Goal: Information Seeking & Learning: Learn about a topic

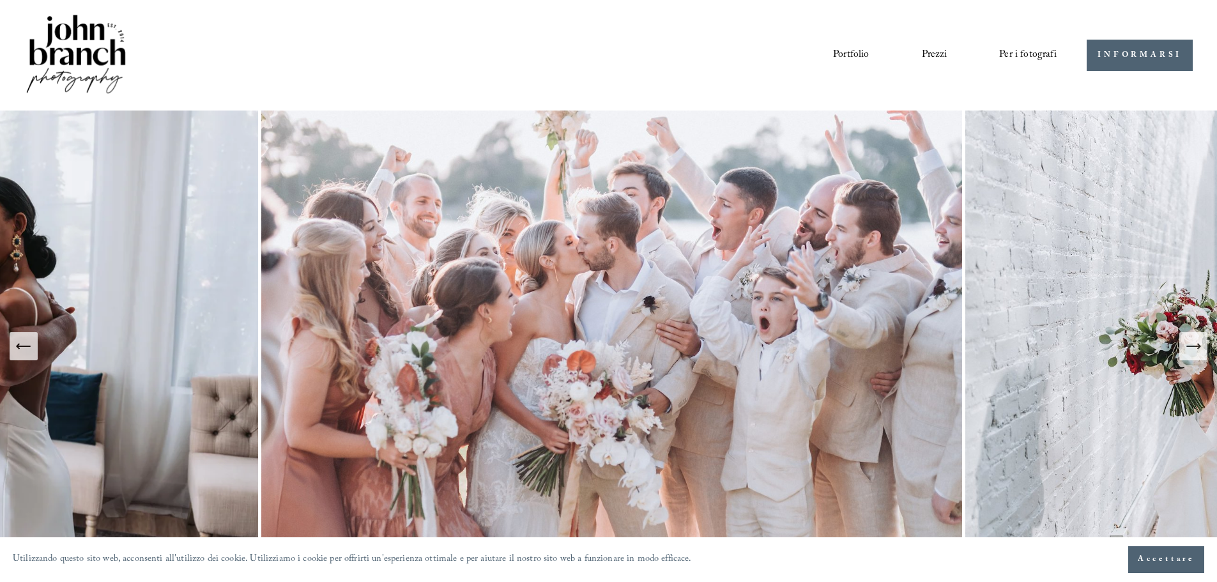
click at [1194, 360] on button "Diapositiva successiva" at bounding box center [1193, 346] width 28 height 28
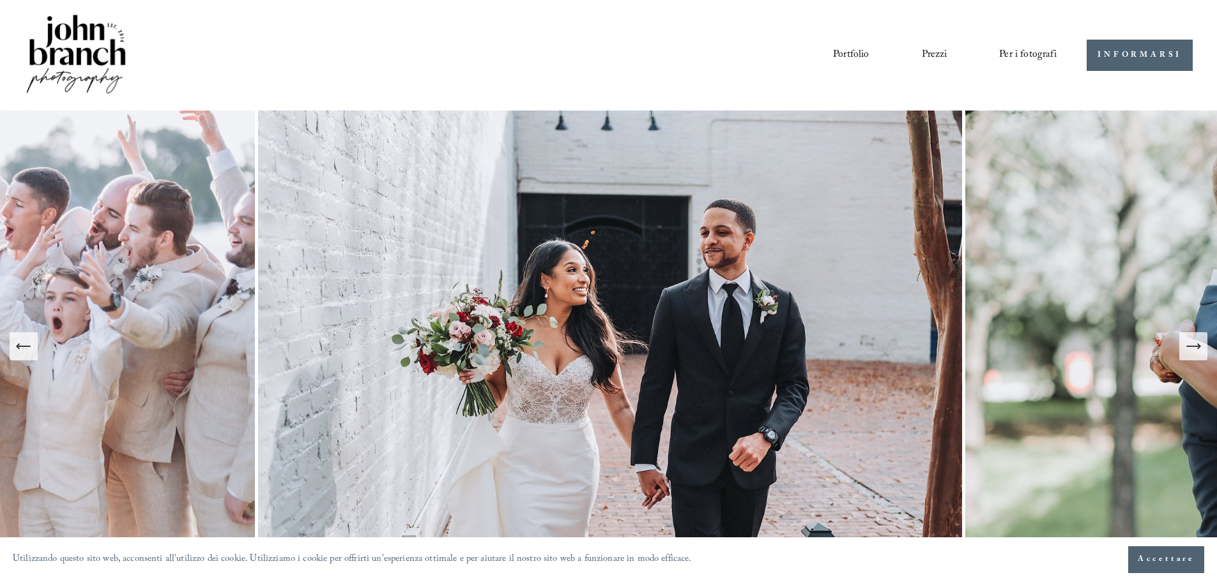
click at [1194, 353] on icon "Diapositiva successiva" at bounding box center [1193, 346] width 18 height 18
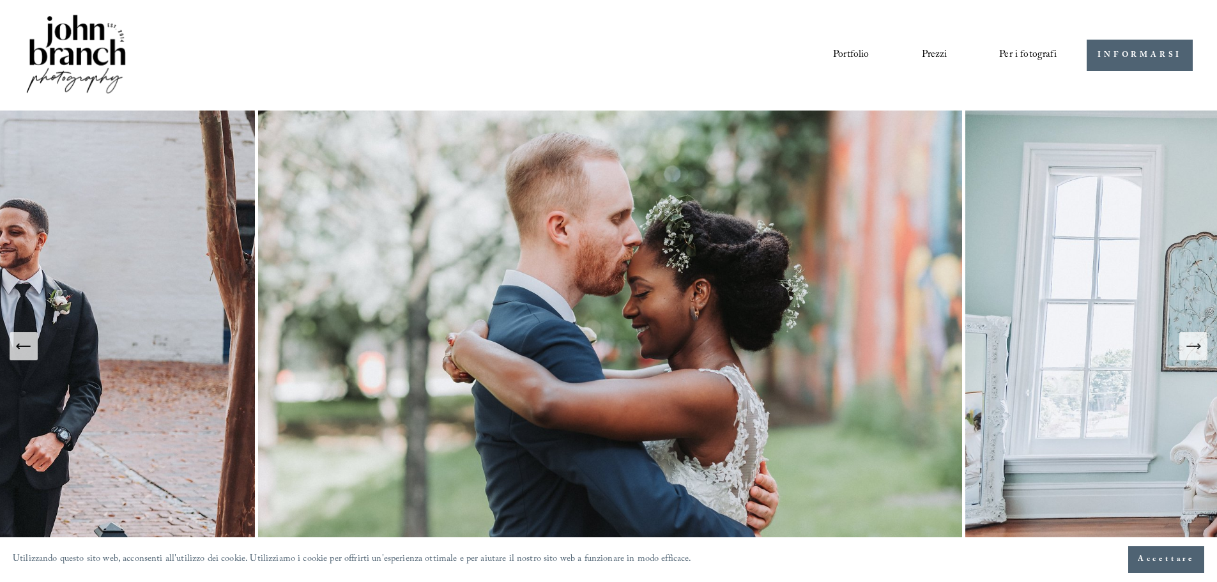
click at [1194, 352] on icon "Diapositiva successiva" at bounding box center [1193, 346] width 18 height 18
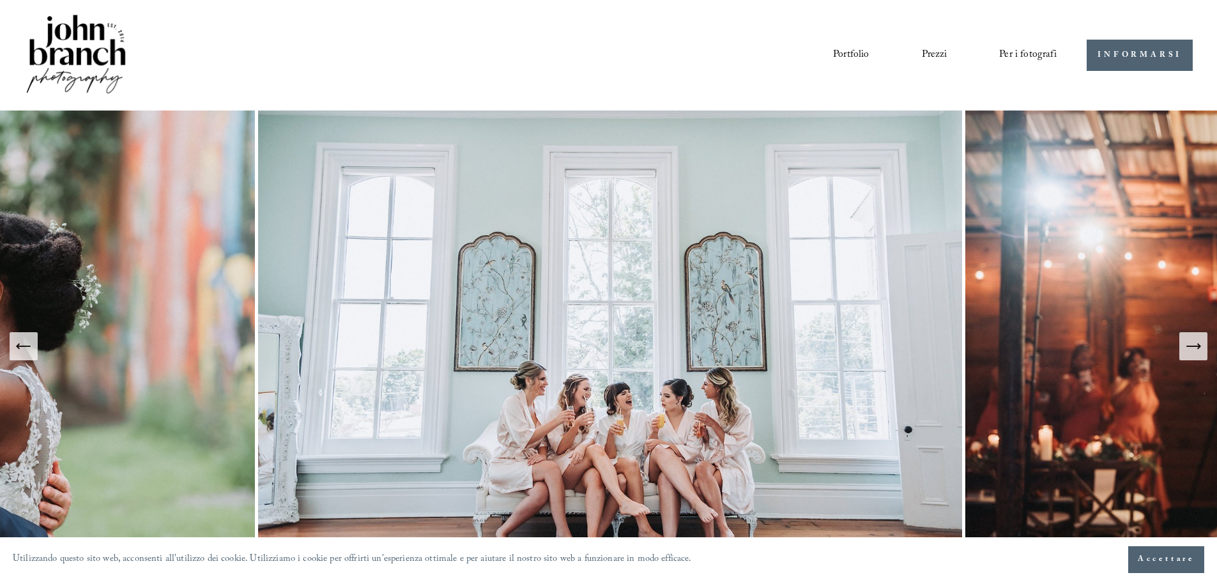
click at [1194, 352] on icon "Diapositiva successiva" at bounding box center [1193, 346] width 18 height 18
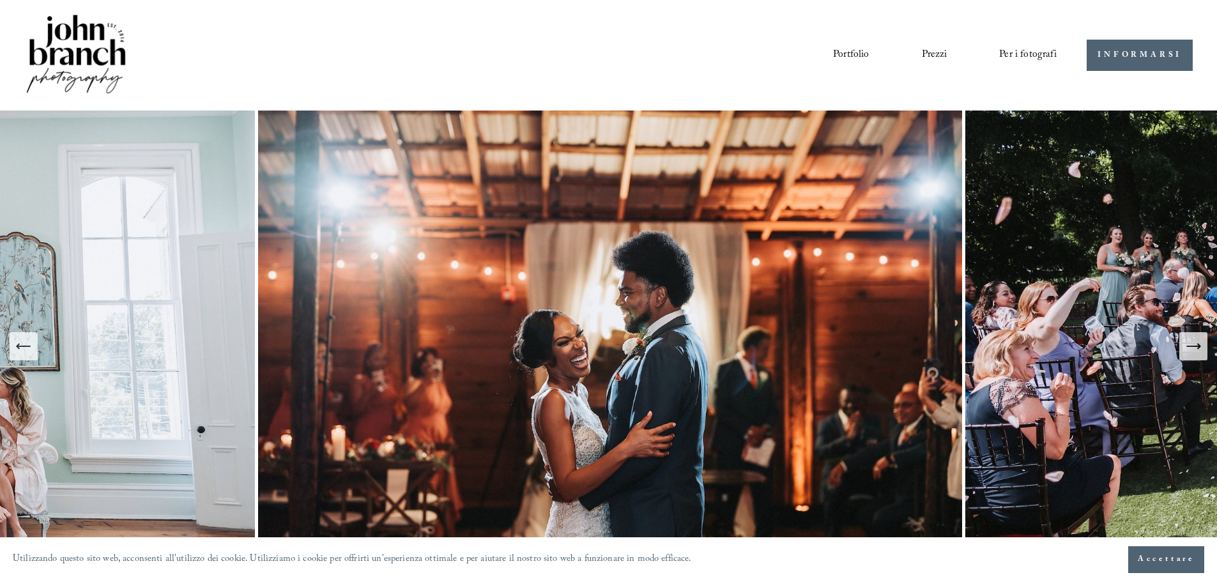
click at [1194, 352] on icon "Diapositiva successiva" at bounding box center [1193, 346] width 18 height 18
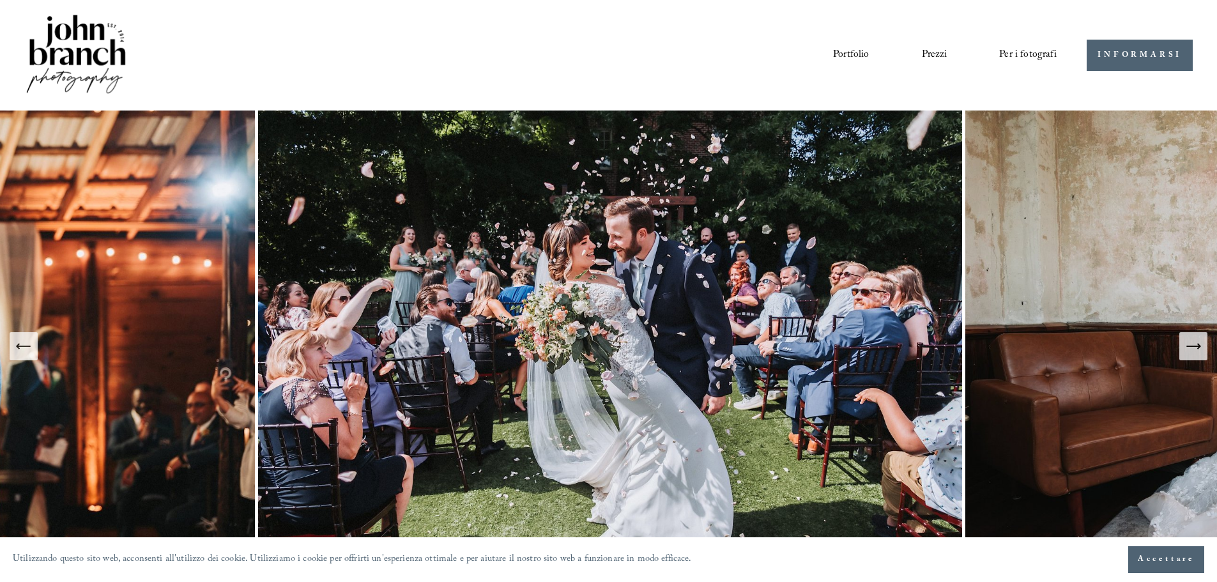
click at [1194, 352] on icon "Diapositiva successiva" at bounding box center [1193, 346] width 18 height 18
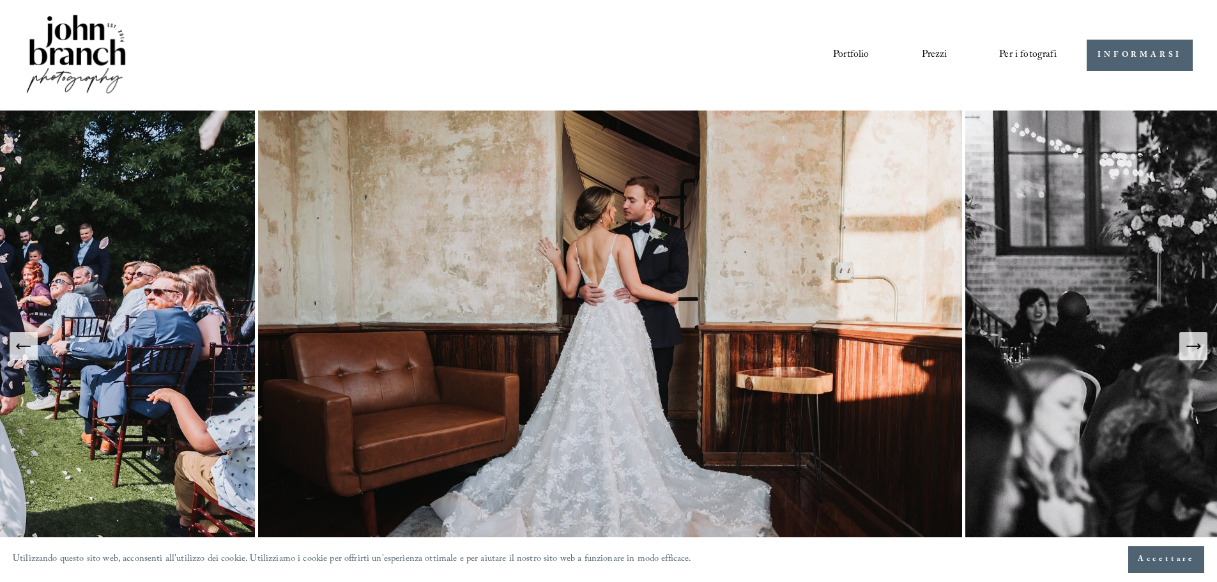
click at [1194, 352] on icon "Diapositiva successiva" at bounding box center [1193, 346] width 18 height 18
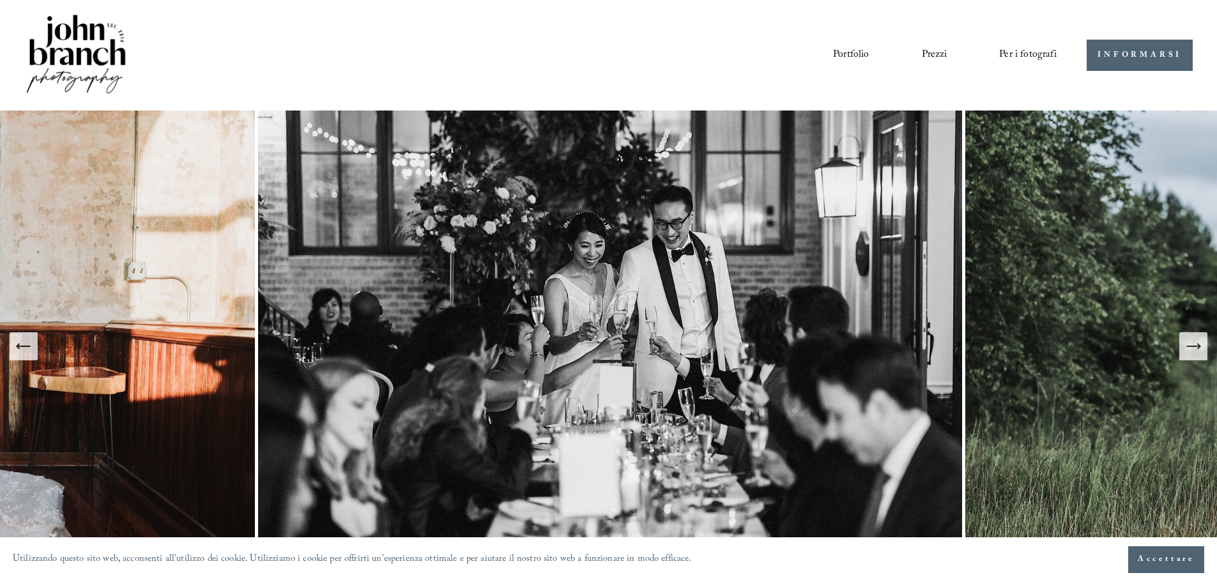
click at [1194, 352] on icon "Diapositiva successiva" at bounding box center [1193, 346] width 18 height 18
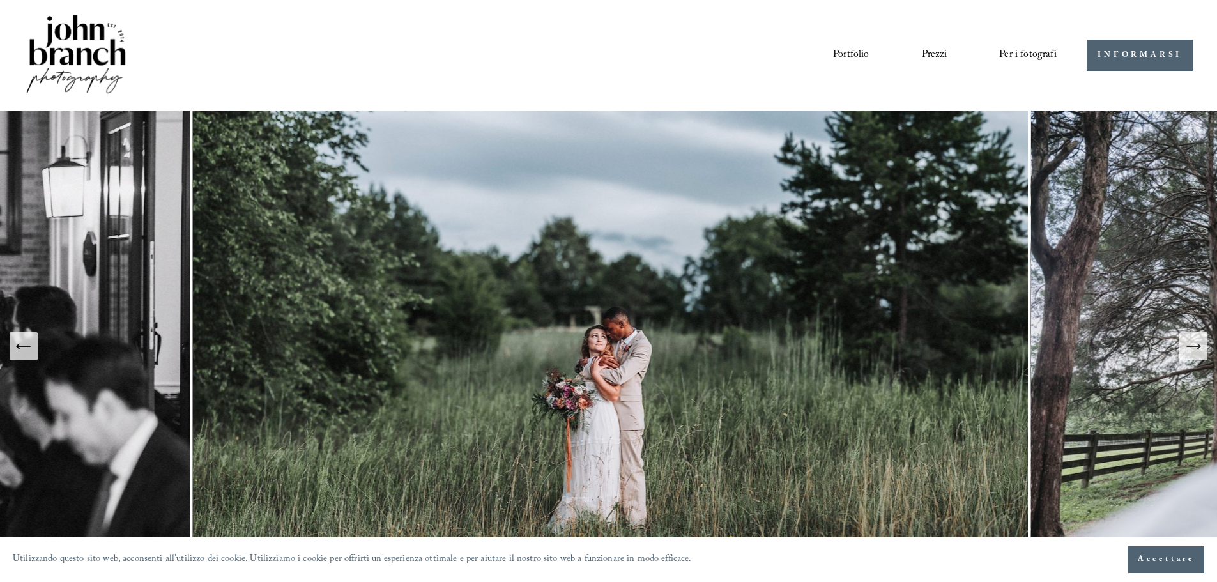
click at [1194, 352] on icon "Diapositiva successiva" at bounding box center [1193, 346] width 18 height 18
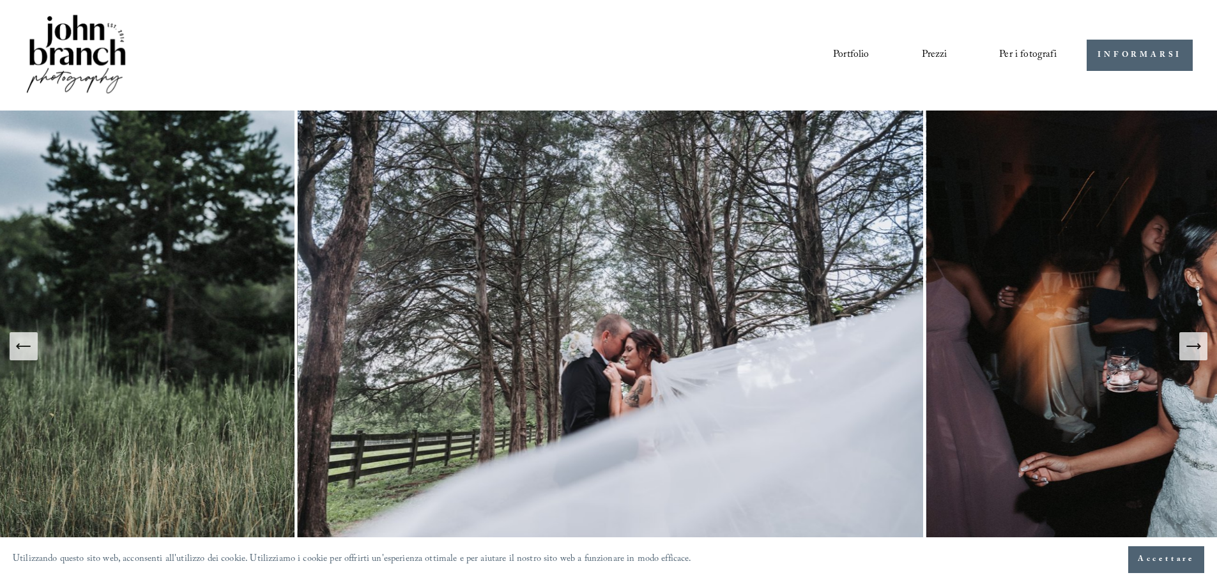
click at [927, 56] on font "Prezzi" at bounding box center [935, 55] width 26 height 17
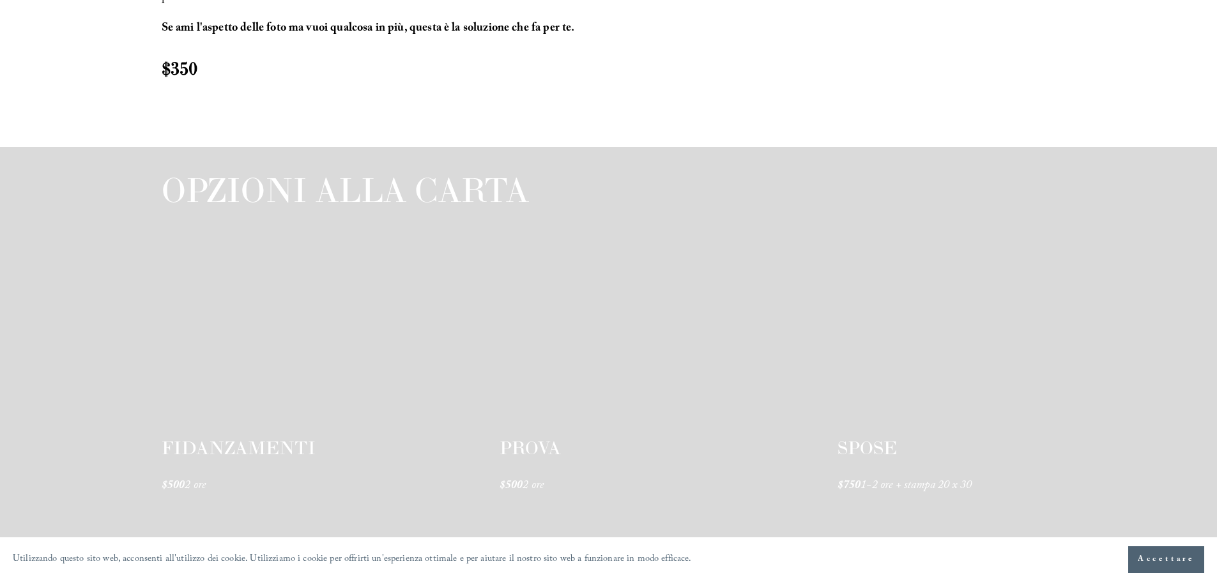
scroll to position [1913, 0]
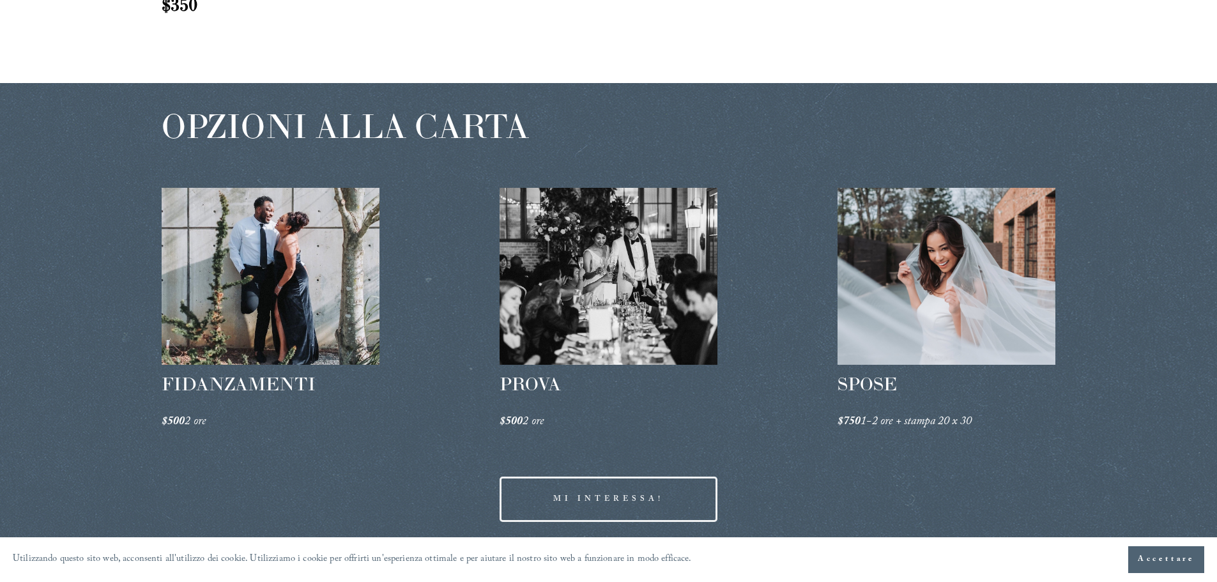
click at [858, 390] on div "SPOSE $750 1-2 ore + stampa 20 x 30" at bounding box center [946, 403] width 218 height 63
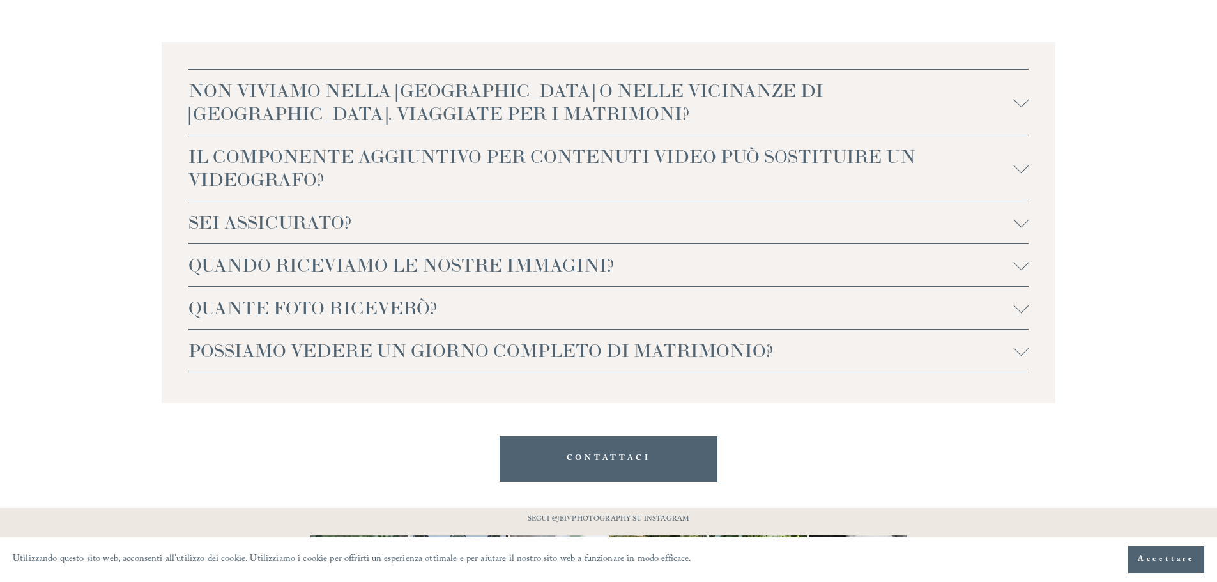
scroll to position [2906, 0]
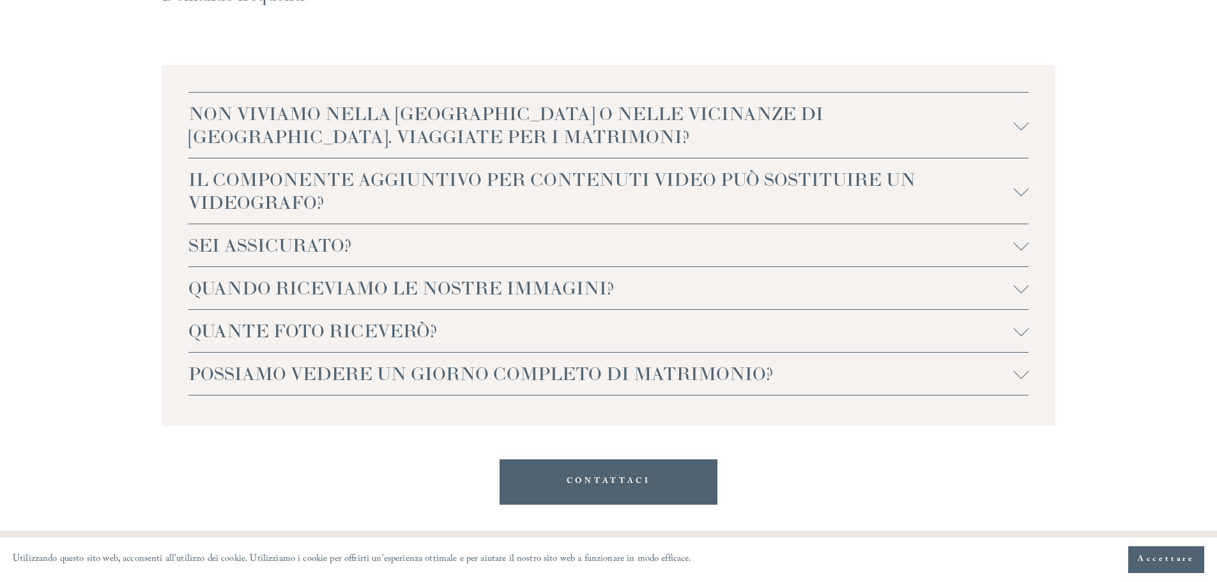
click at [420, 319] on font "QUANTE FOTO RICEVERÒ?" at bounding box center [312, 330] width 249 height 23
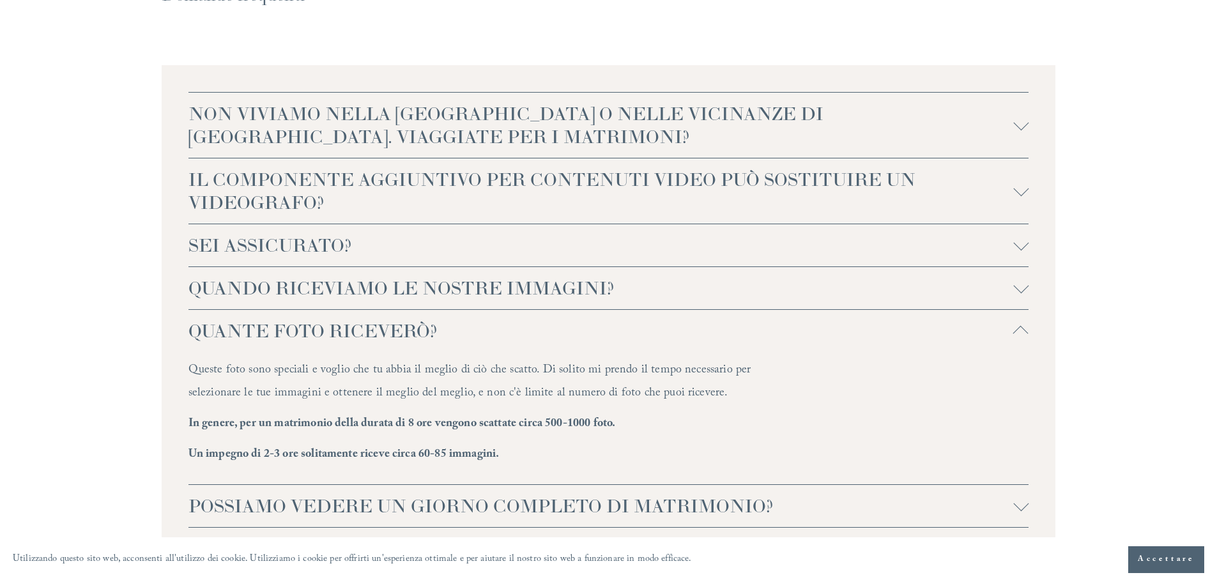
click at [441, 277] on font "QUANDO RICEVIAMO LE NOSTRE IMMAGINI?" at bounding box center [401, 288] width 426 height 23
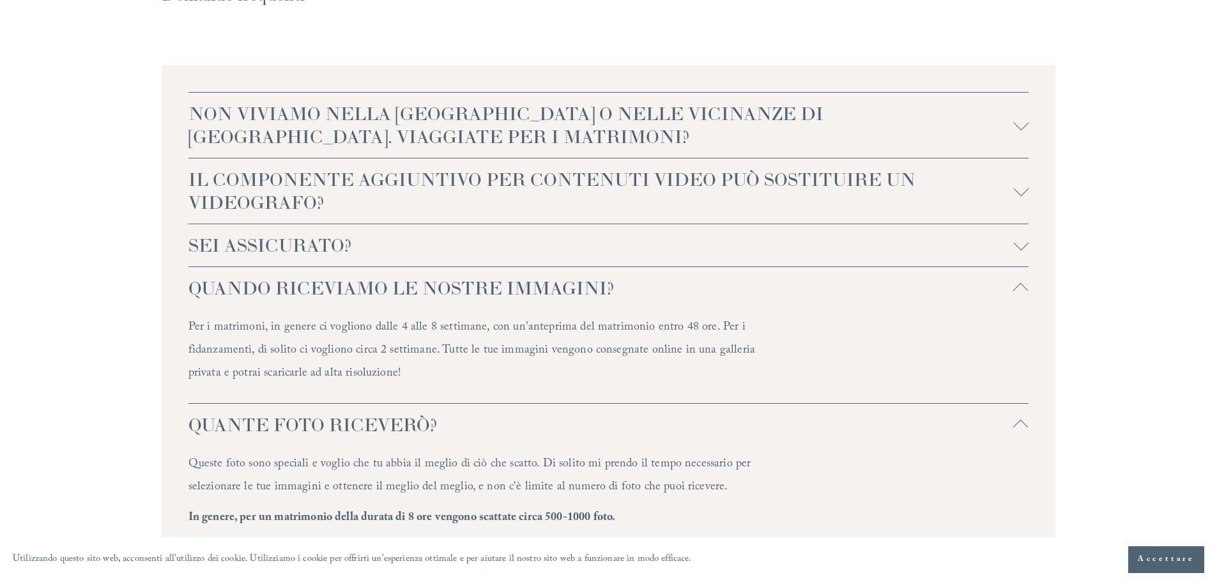
click at [319, 234] on font "SEI ASSICURATO?" at bounding box center [269, 245] width 163 height 23
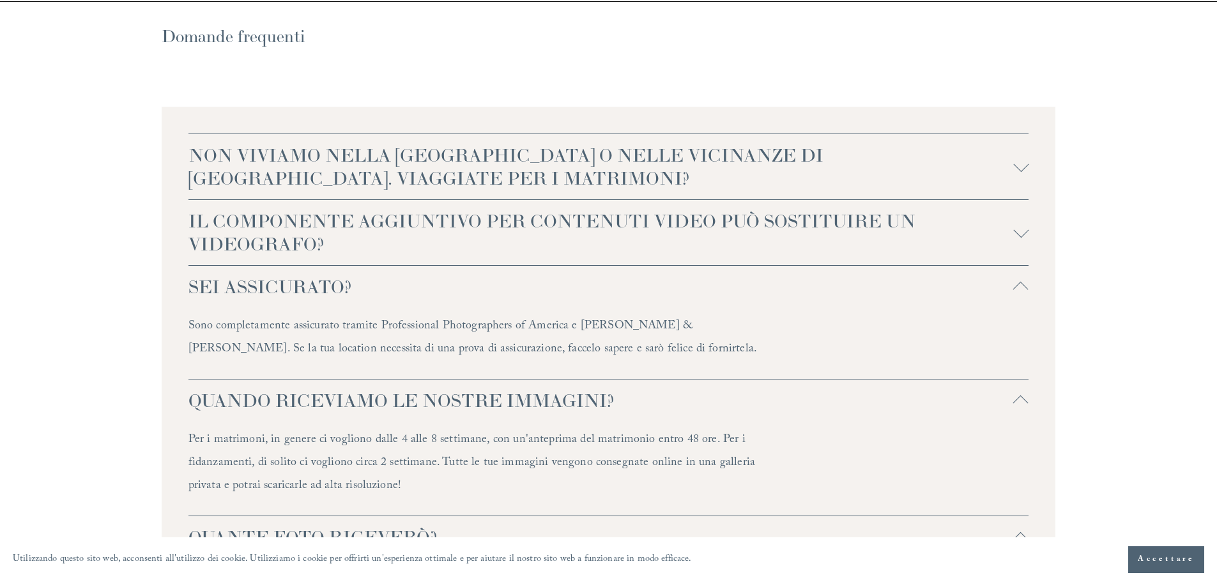
scroll to position [2843, 0]
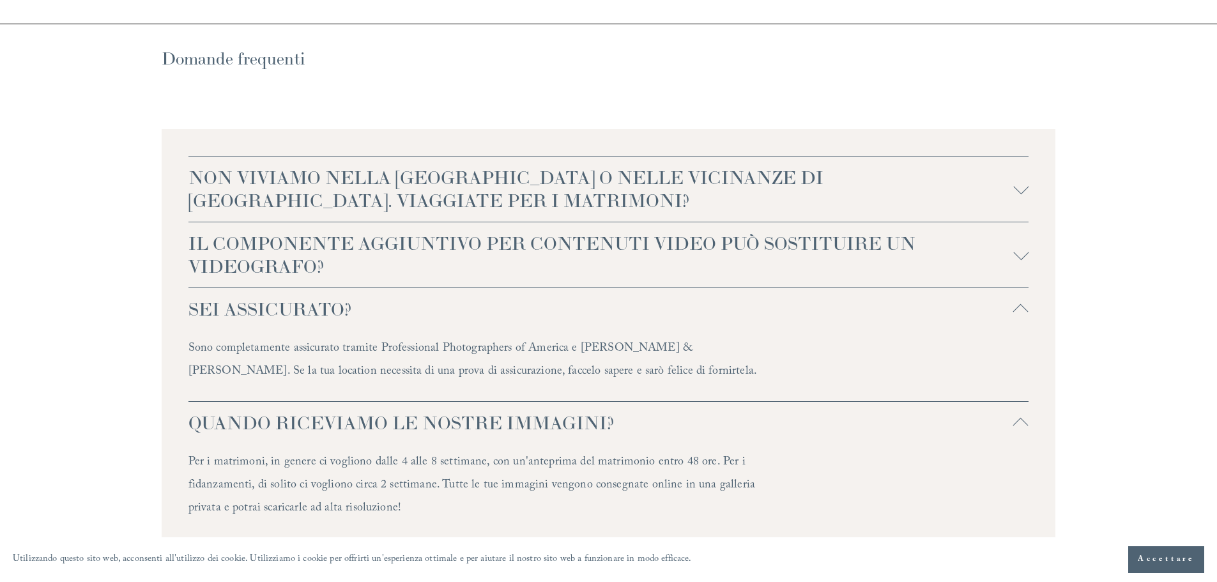
click at [319, 232] on font "IL COMPONENTE AGGIUNTIVO PER CONTENUTI VIDEO PUÒ SOSTITUIRE UN VIDEOGRAFO?" at bounding box center [551, 255] width 727 height 46
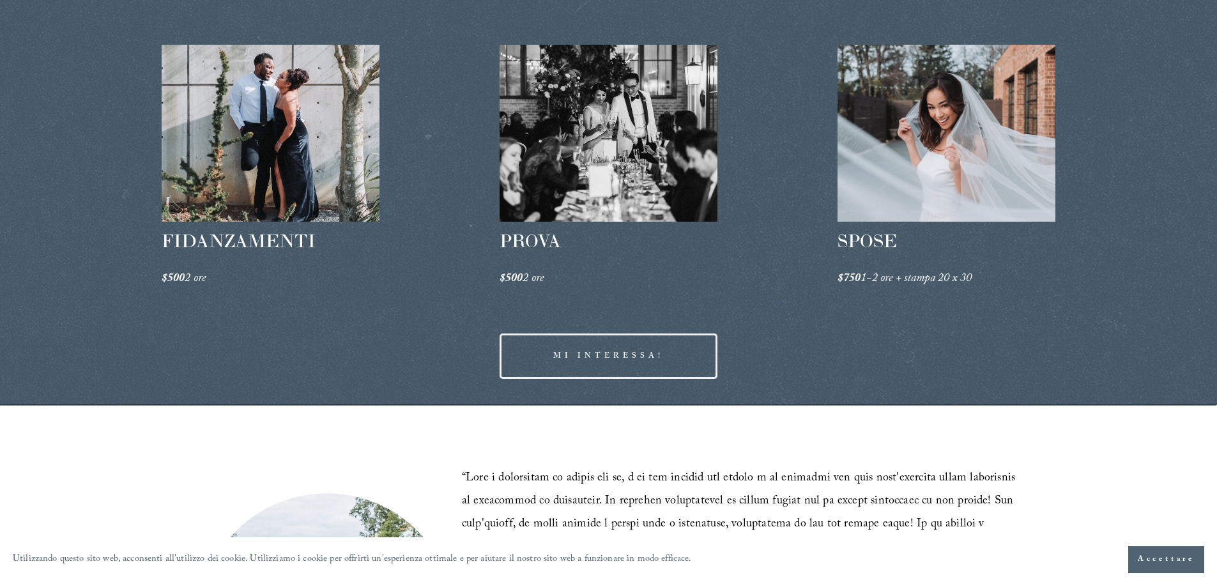
scroll to position [1948, 0]
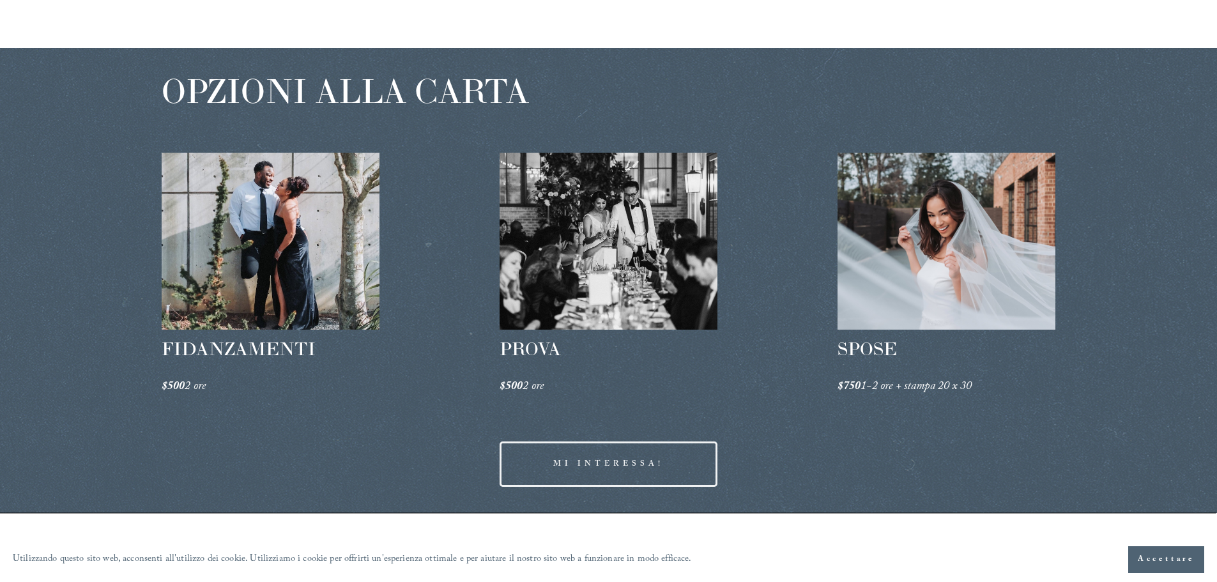
click at [328, 179] on div at bounding box center [271, 241] width 218 height 177
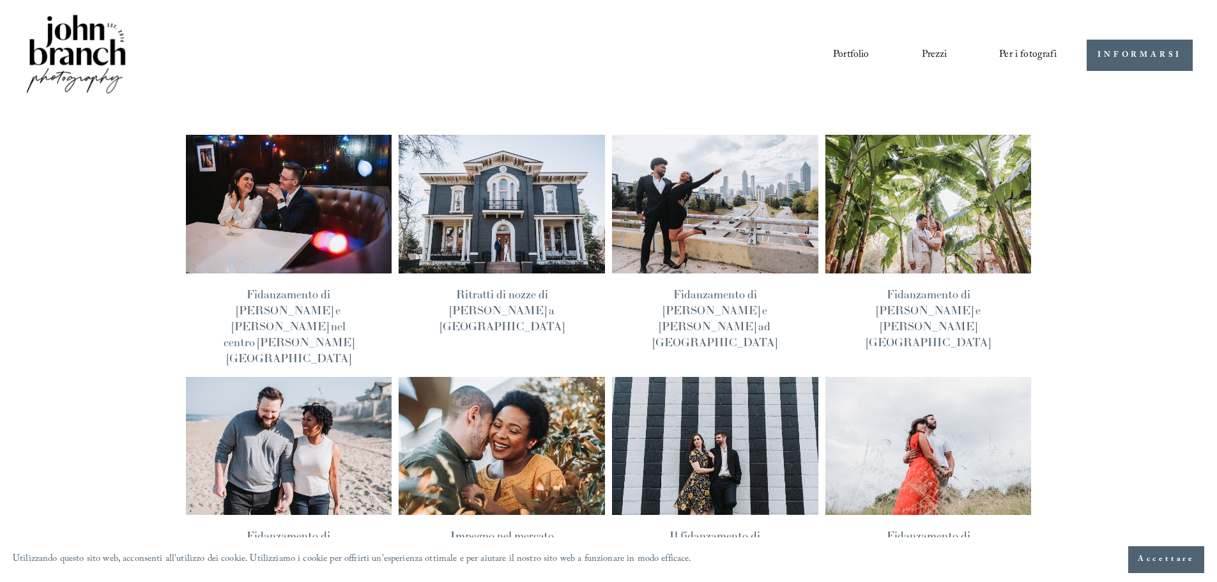
click at [854, 234] on img at bounding box center [928, 203] width 208 height 139
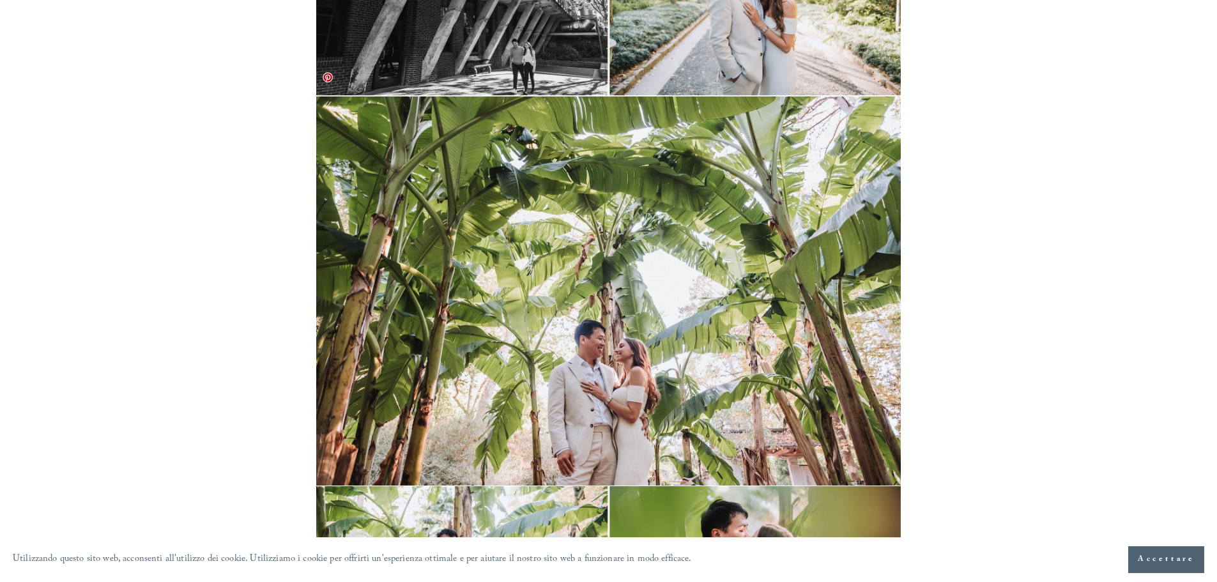
scroll to position [2235, 0]
